Goal: Task Accomplishment & Management: Use online tool/utility

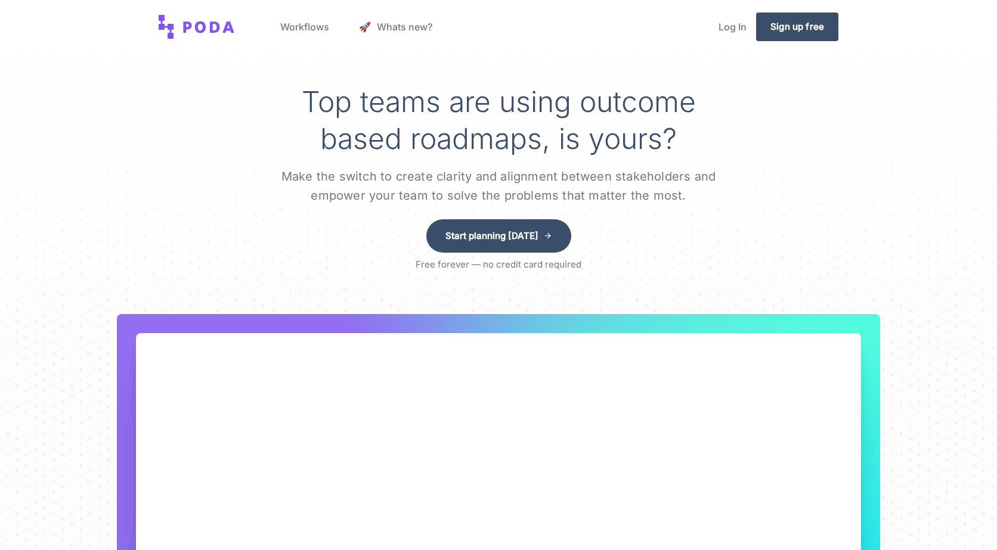
click at [744, 26] on link "Log In" at bounding box center [732, 26] width 47 height 45
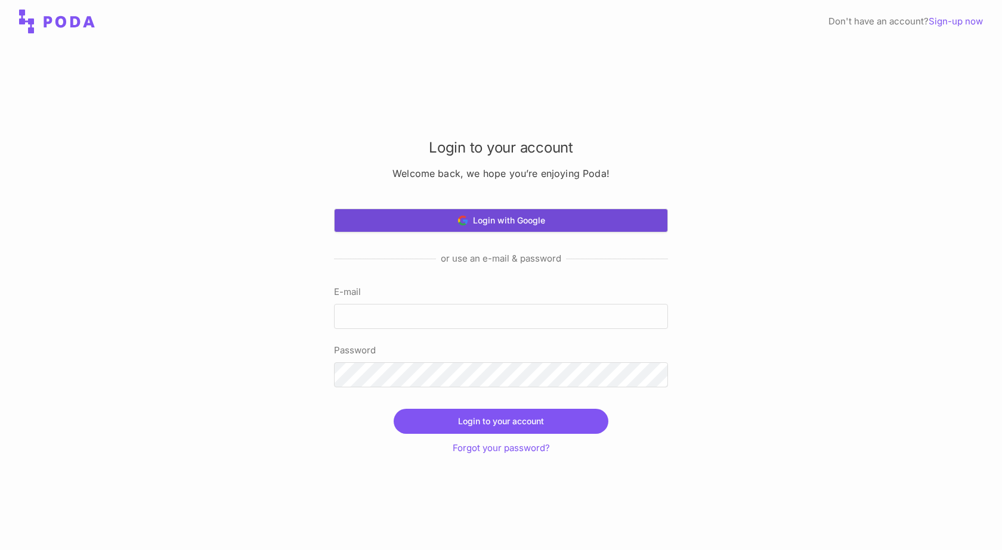
click at [533, 221] on button "Login with Google" at bounding box center [501, 221] width 334 height 24
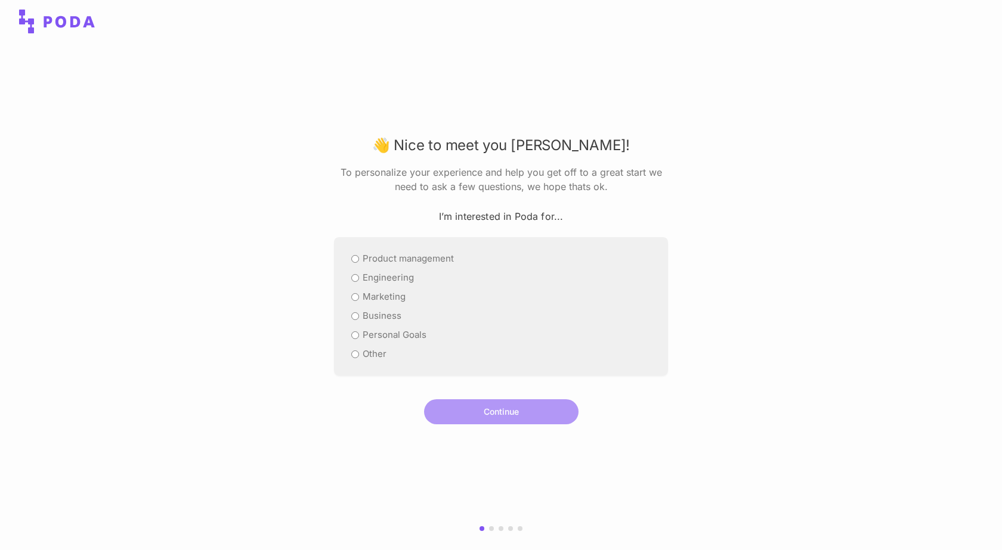
click at [67, 22] on icon at bounding box center [57, 22] width 76 height 24
